Goal: Use online tool/utility: Use online tool/utility

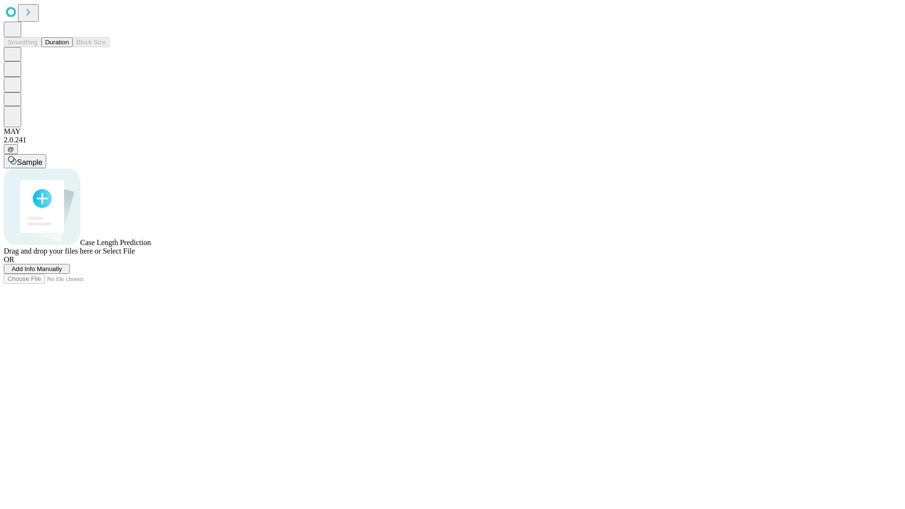
click at [69, 47] on button "Duration" at bounding box center [56, 42] width 31 height 10
click at [135, 255] on span "Select File" at bounding box center [119, 251] width 32 height 8
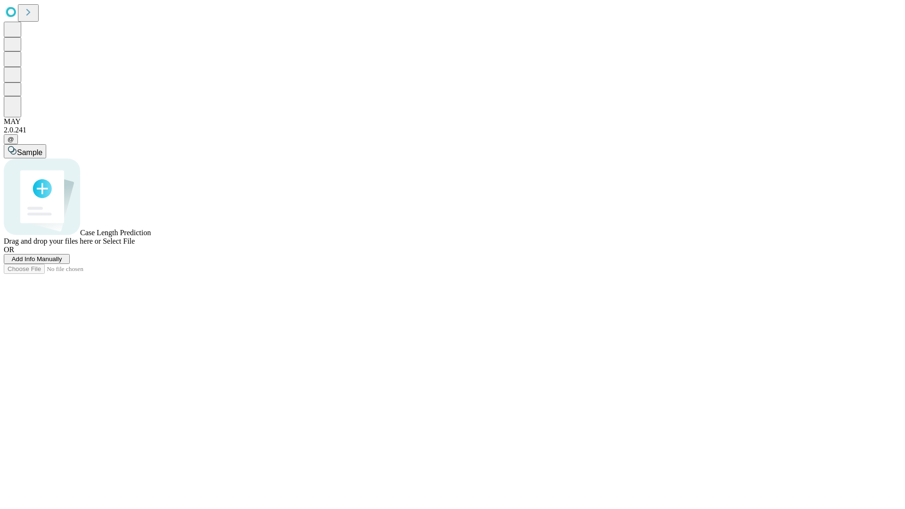
click at [135, 245] on span "Select File" at bounding box center [119, 241] width 32 height 8
